Goal: Transaction & Acquisition: Book appointment/travel/reservation

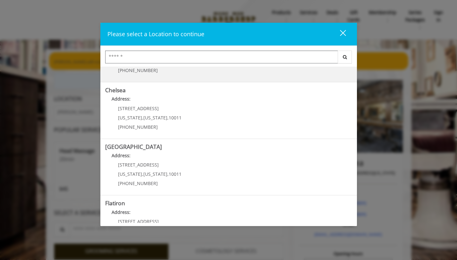
scroll to position [56, 0]
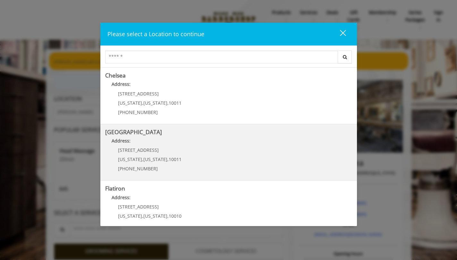
click at [184, 139] on Street "Address:" at bounding box center [228, 143] width 247 height 10
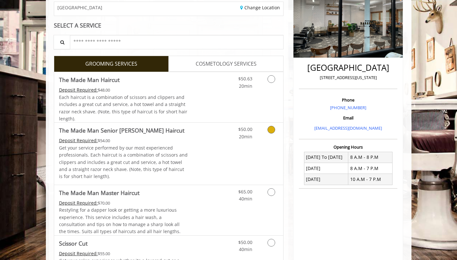
scroll to position [106, 0]
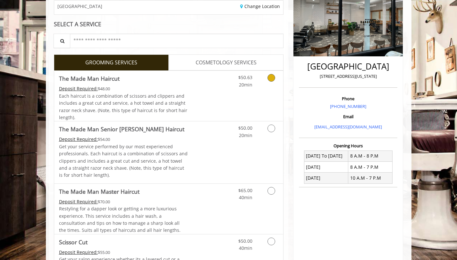
click at [276, 84] on link "Grooming services" at bounding box center [270, 80] width 16 height 18
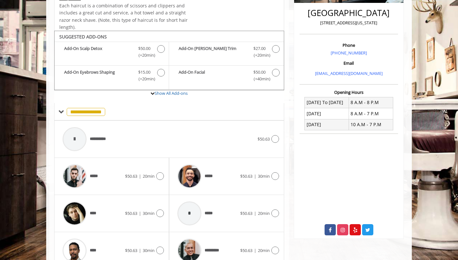
scroll to position [190, 0]
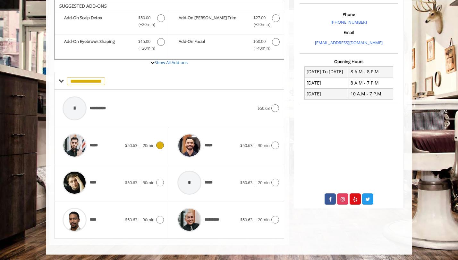
click at [152, 145] on span "20min" at bounding box center [149, 146] width 12 height 6
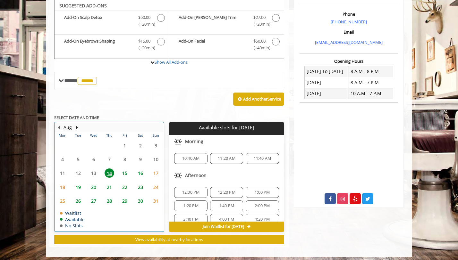
scroll to position [191, 0]
click at [78, 186] on span "19" at bounding box center [78, 187] width 10 height 9
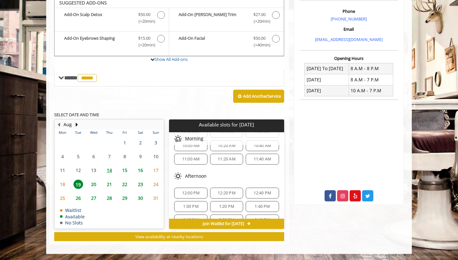
scroll to position [50, 0]
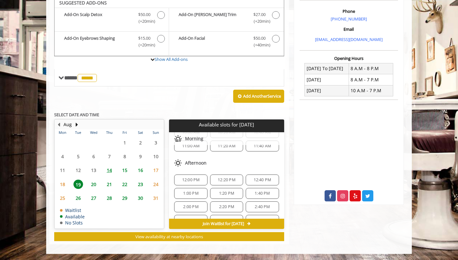
click at [220, 179] on span "12:20 PM" at bounding box center [227, 180] width 18 height 5
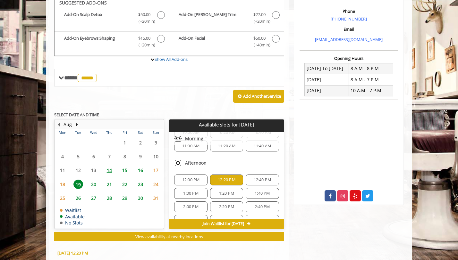
scroll to position [310, 0]
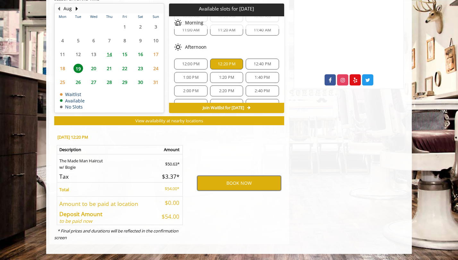
click at [222, 185] on button "BOOK NOW" at bounding box center [239, 183] width 84 height 15
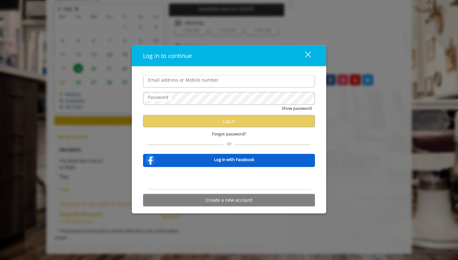
click at [161, 86] on input "Email address or Mobile number" at bounding box center [229, 81] width 172 height 13
type input "**********"
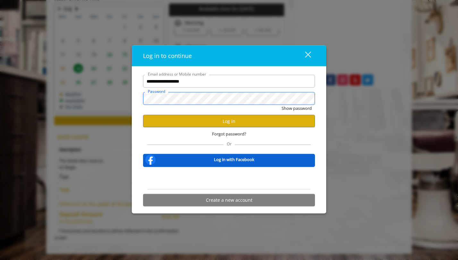
click at [282, 105] on button "Show password" at bounding box center [297, 108] width 30 height 7
click at [199, 121] on button "Log in" at bounding box center [229, 121] width 172 height 13
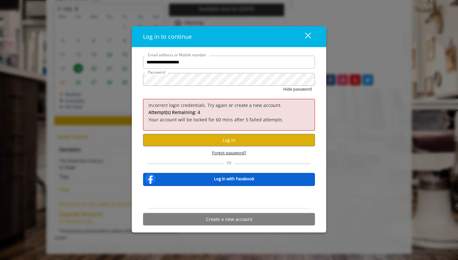
click at [216, 152] on span "Forgot password?" at bounding box center [229, 153] width 34 height 7
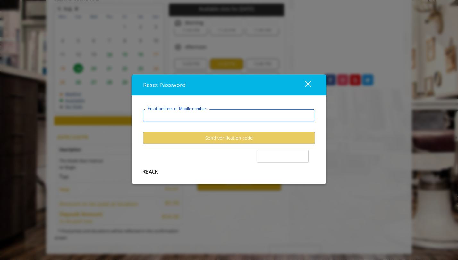
click at [166, 115] on input "Email address or Mobile number" at bounding box center [229, 115] width 172 height 13
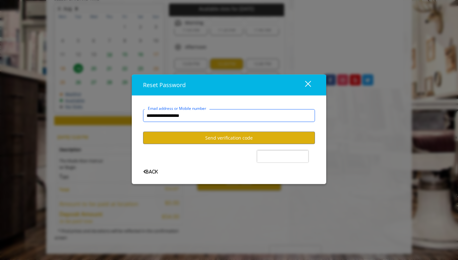
type input "**********"
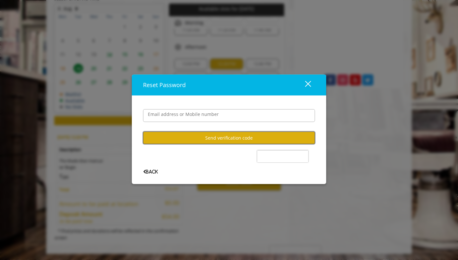
click at [208, 135] on button "Send verification code" at bounding box center [229, 138] width 172 height 13
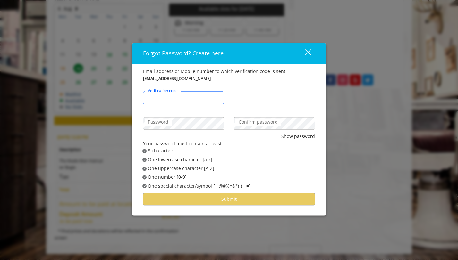
click at [162, 100] on input "Verification code" at bounding box center [183, 98] width 81 height 13
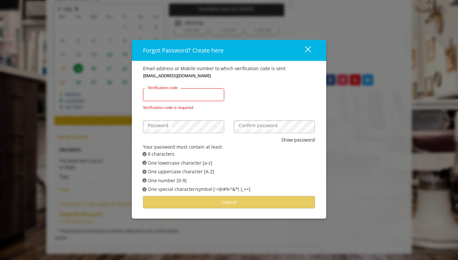
paste input "******"
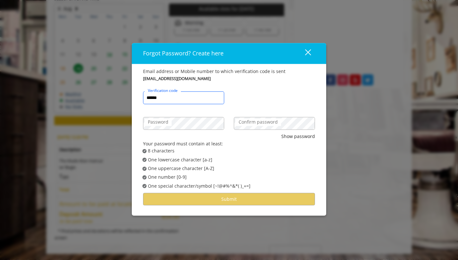
type input "******"
click at [162, 122] on label "Password" at bounding box center [158, 122] width 27 height 7
click at [246, 123] on label "Confirm password" at bounding box center [258, 122] width 46 height 7
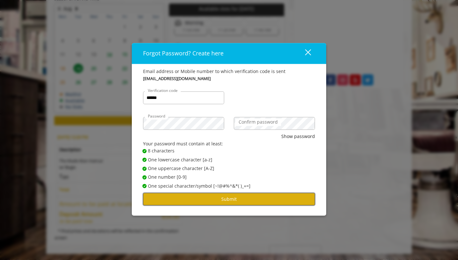
click at [234, 201] on button "Submit" at bounding box center [229, 199] width 172 height 13
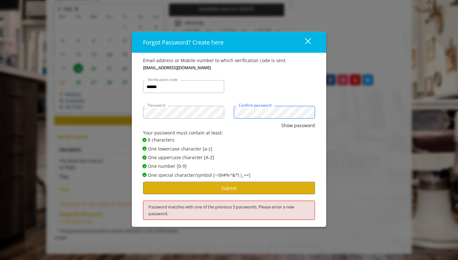
click at [281, 122] on button "Show password" at bounding box center [298, 125] width 34 height 7
click at [212, 189] on button "Submit" at bounding box center [229, 188] width 172 height 13
click at [283, 122] on button "Hide password" at bounding box center [299, 125] width 32 height 7
click at [214, 190] on button "Submit" at bounding box center [229, 188] width 172 height 13
click at [280, 124] on div "Show password" at bounding box center [229, 125] width 172 height 7
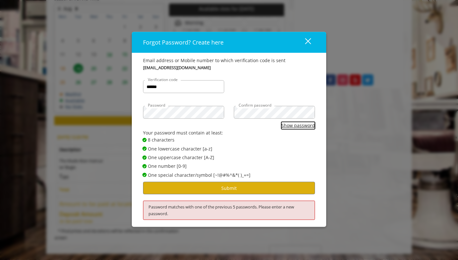
click at [285, 125] on button "Show password" at bounding box center [298, 125] width 34 height 7
click at [289, 125] on button "Hide password" at bounding box center [299, 125] width 32 height 7
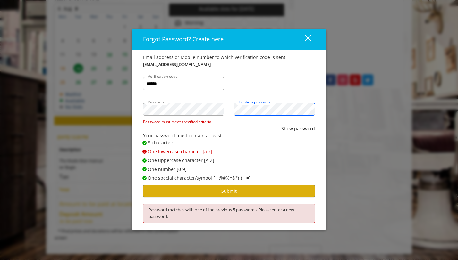
click at [281, 125] on button "Show password" at bounding box center [298, 128] width 34 height 7
click at [225, 195] on button "Submit" at bounding box center [229, 191] width 172 height 13
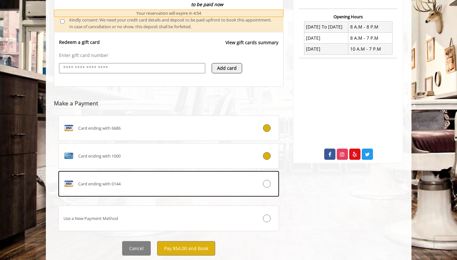
scroll to position [244, 0]
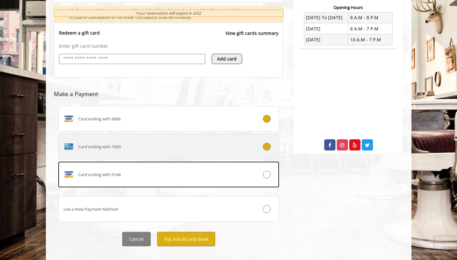
click at [184, 149] on div "Card ending with 1000" at bounding box center [150, 147] width 183 height 10
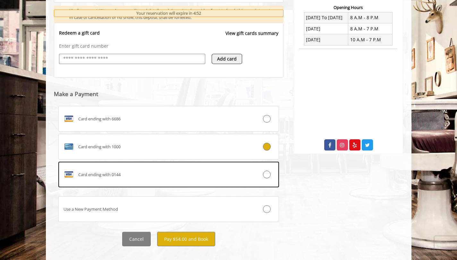
scroll to position [239, 0]
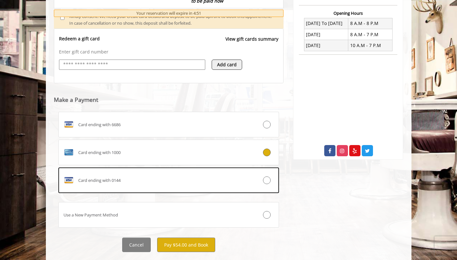
click at [175, 94] on webstore-payments "Make a Payment Card ending with 6686 Card ending with 1000 Card ending with 014…" at bounding box center [169, 158] width 230 height 151
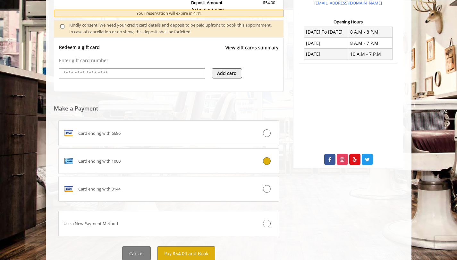
scroll to position [253, 0]
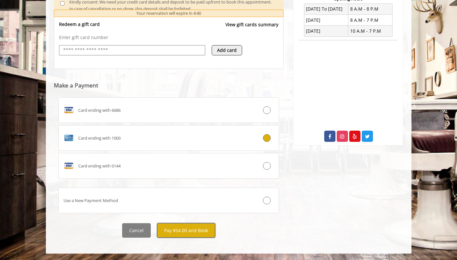
click at [179, 234] on button "Pay $54.00 and Book" at bounding box center [186, 231] width 58 height 14
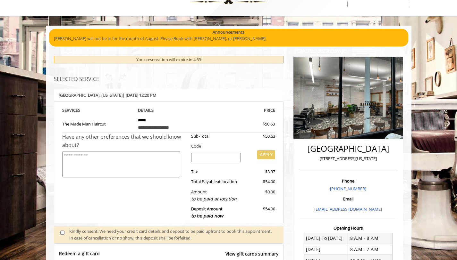
scroll to position [0, 0]
